Goal: Task Accomplishment & Management: Manage account settings

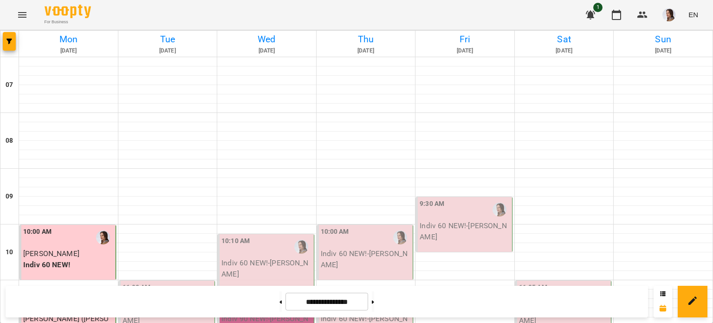
scroll to position [435, 0]
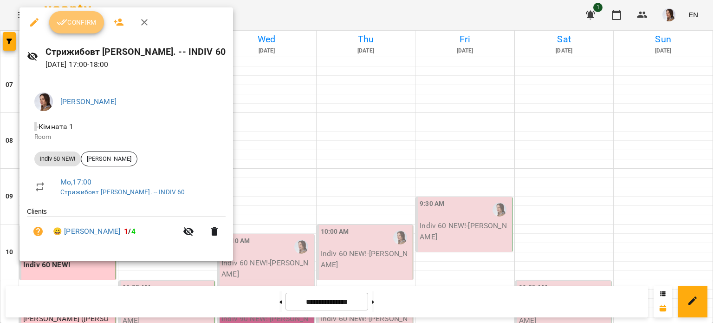
click at [80, 24] on span "Confirm" at bounding box center [77, 22] width 40 height 11
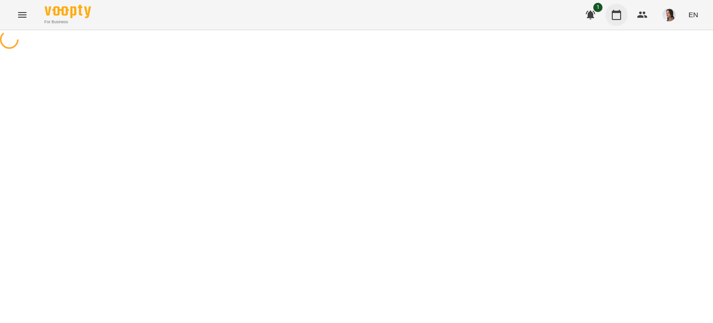
click at [610, 17] on button "button" at bounding box center [616, 15] width 22 height 22
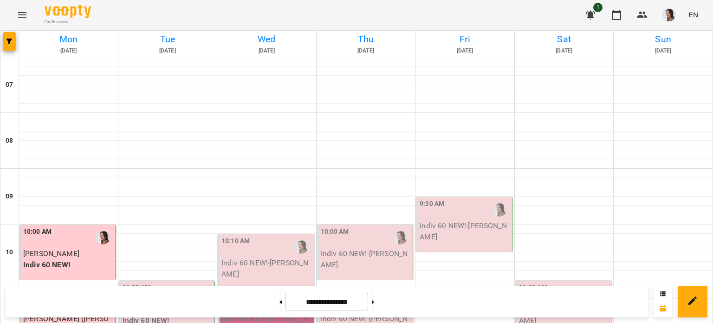
scroll to position [603, 0]
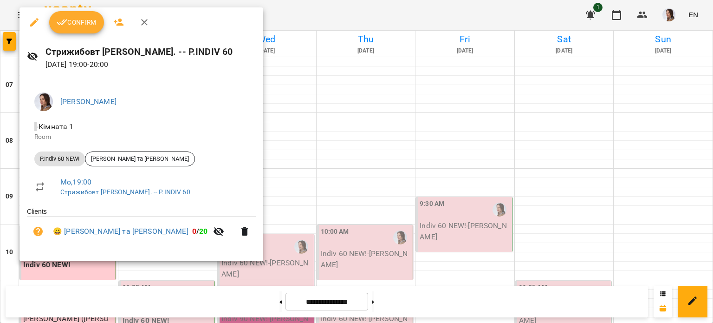
click at [93, 22] on span "Confirm" at bounding box center [77, 22] width 40 height 11
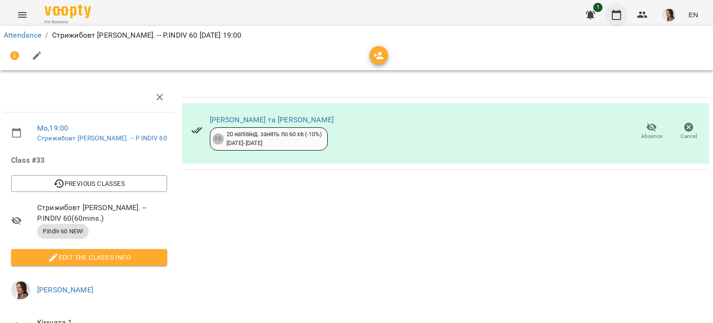
click at [609, 12] on button "button" at bounding box center [616, 15] width 22 height 22
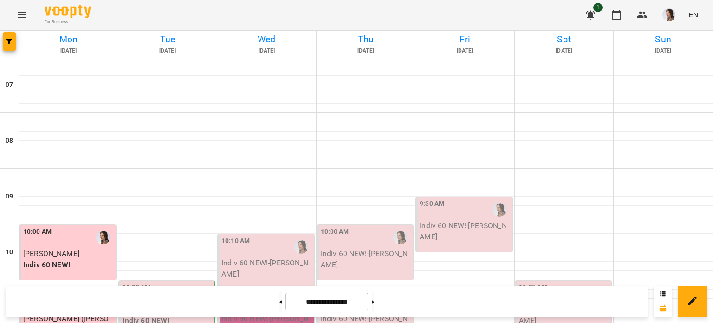
scroll to position [667, 0]
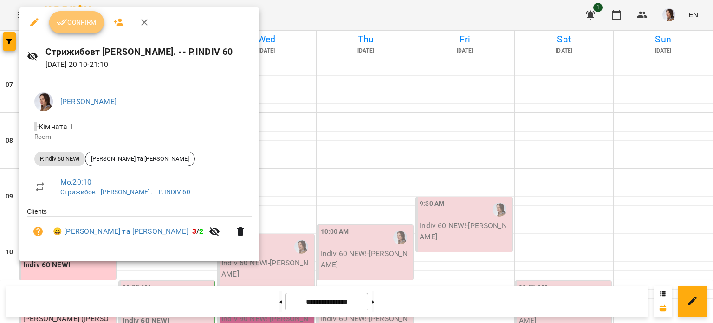
click at [73, 21] on span "Confirm" at bounding box center [77, 22] width 40 height 11
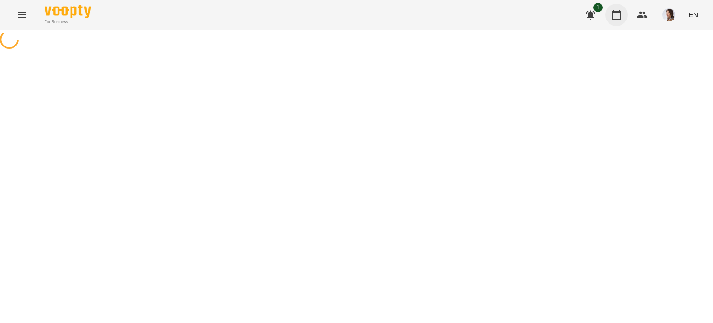
click at [617, 16] on icon "button" at bounding box center [616, 14] width 11 height 11
